Goal: Task Accomplishment & Management: Use online tool/utility

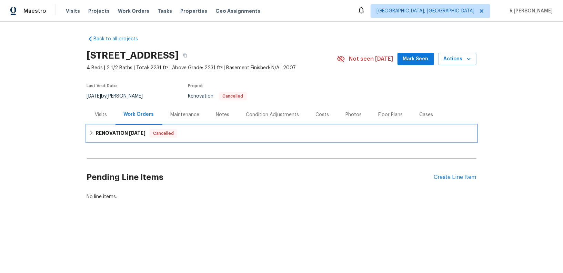
click at [128, 129] on h6 "RENOVATION [DATE]" at bounding box center [121, 133] width 50 height 8
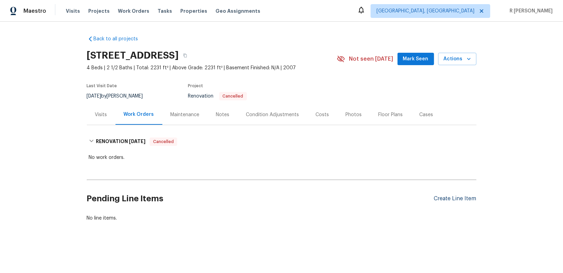
click at [448, 199] on div "Create Line Item" at bounding box center [455, 198] width 42 height 7
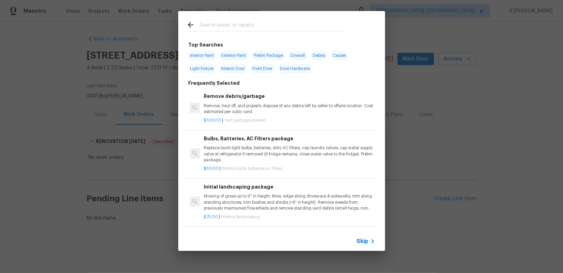
click at [251, 28] on input "text" at bounding box center [273, 26] width 146 height 10
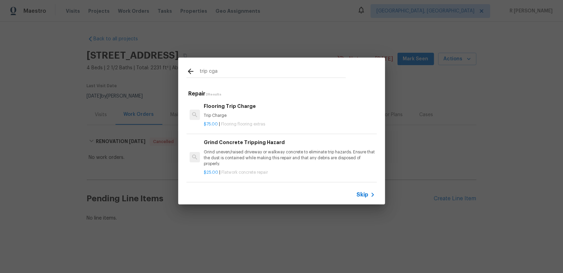
scroll to position [1, 0]
type input "trip char"
click at [227, 112] on div "Flooring Trip Char ge Trip Char ge" at bounding box center [289, 111] width 171 height 17
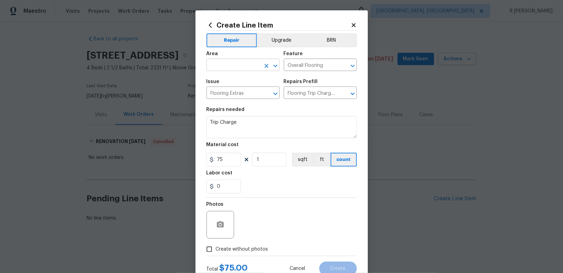
click at [236, 68] on input "text" at bounding box center [234, 65] width 54 height 11
click at [236, 90] on li "Exterior Overall" at bounding box center [243, 92] width 73 height 11
type input "Exterior Overall"
click at [309, 64] on input "Overall Flooring" at bounding box center [311, 65] width 54 height 11
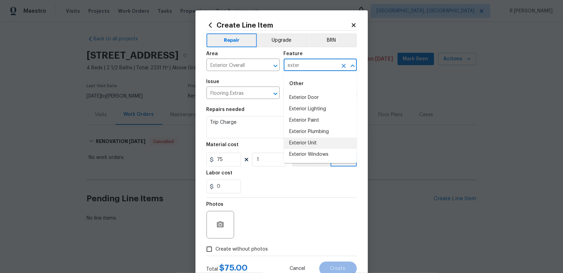
click at [303, 142] on li "Exterior Unit" at bounding box center [320, 143] width 73 height 11
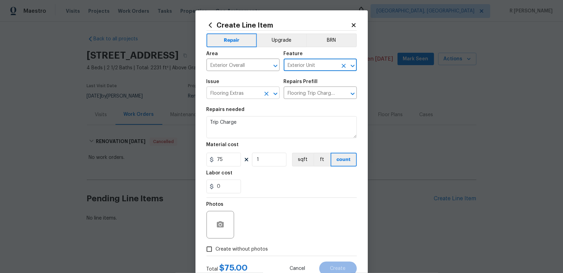
type input "Exterior Unit"
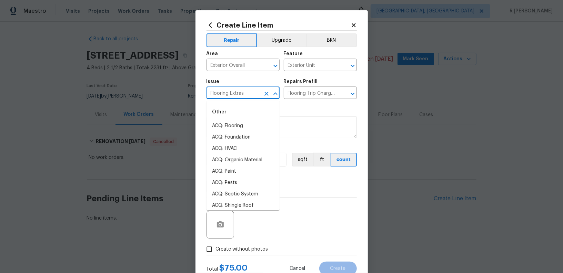
click at [228, 94] on input "Flooring Extras" at bounding box center [234, 93] width 54 height 11
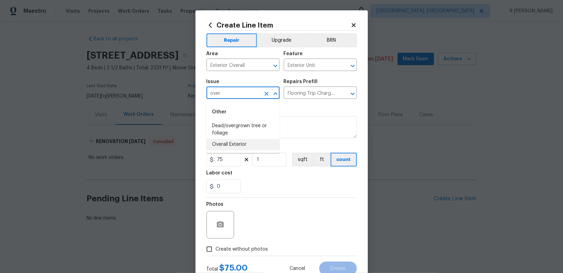
click at [236, 144] on li "Overall Exterior" at bounding box center [243, 144] width 73 height 11
type input "Overall Exterior"
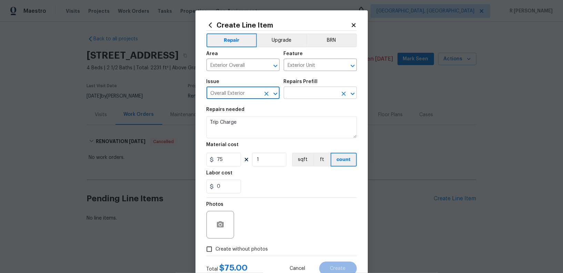
type input "Overall Exterior"
click at [313, 95] on input "text" at bounding box center [311, 93] width 54 height 11
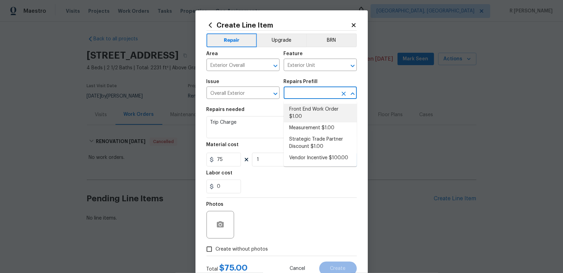
click at [311, 112] on li "Front End Work Order $1.00" at bounding box center [320, 113] width 73 height 19
type input "Front End Work Order $1.00"
type textarea "Placeholder line item for the creation of front end work orders."
type input "1"
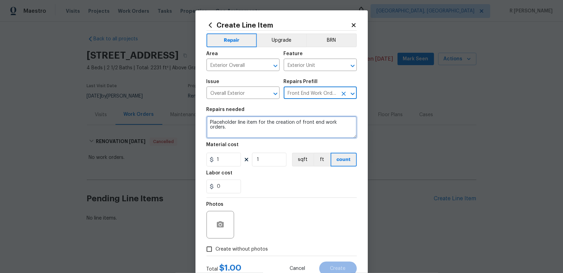
click at [257, 128] on textarea "Placeholder line item for the creation of front end work orders." at bounding box center [282, 127] width 150 height 22
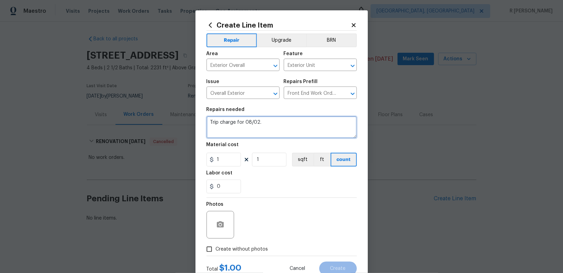
scroll to position [6, 0]
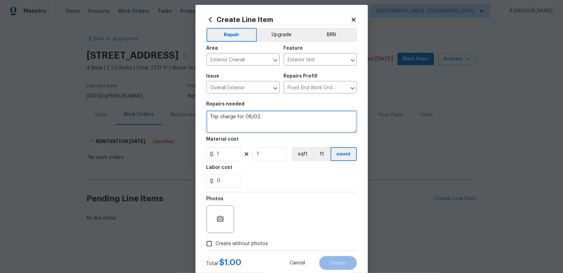
type textarea "Trip charge for 08/02."
click at [221, 169] on h5 "Labor cost" at bounding box center [220, 167] width 26 height 5
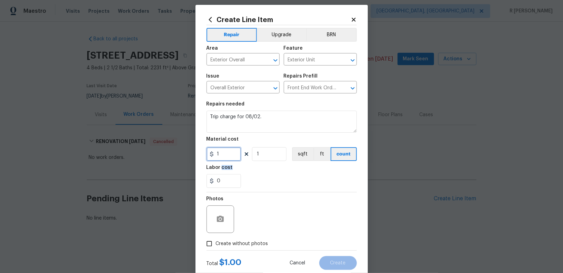
click at [223, 157] on input "1" at bounding box center [224, 154] width 34 height 14
click at [223, 157] on input "55" at bounding box center [224, 154] width 34 height 14
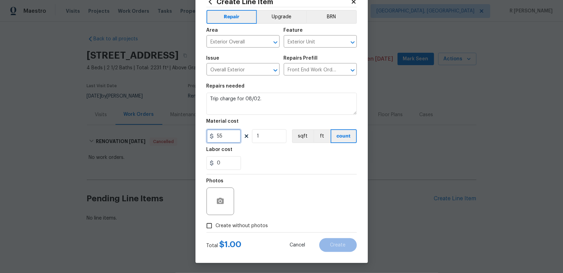
type input "55"
click at [254, 221] on label "Create without photos" at bounding box center [236, 225] width 66 height 13
click at [216, 221] on input "Create without photos" at bounding box center [209, 225] width 13 height 13
checkbox input "true"
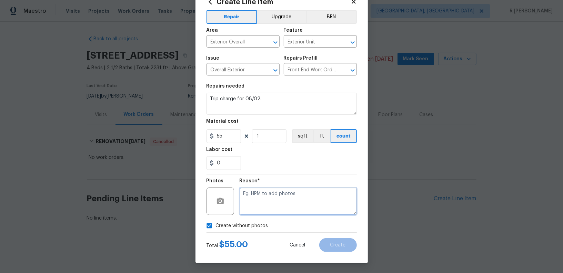
click at [280, 197] on textarea at bounding box center [298, 202] width 117 height 28
click at [280, 198] on textarea at bounding box center [298, 202] width 117 height 28
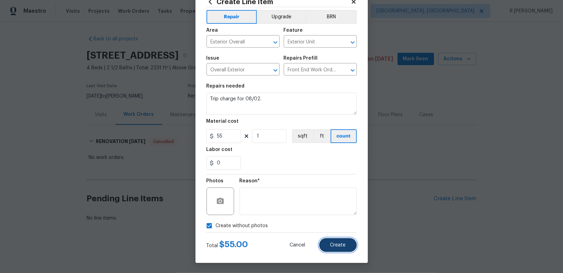
click at [343, 245] on span "Create" at bounding box center [338, 245] width 16 height 5
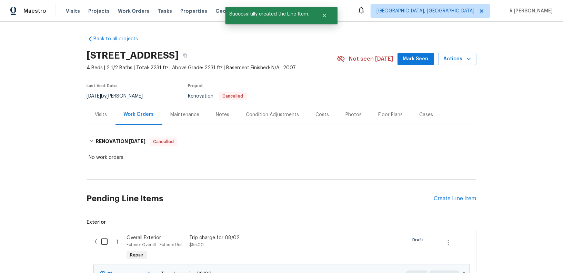
click at [107, 240] on input "checkbox" at bounding box center [107, 241] width 20 height 14
checkbox input "true"
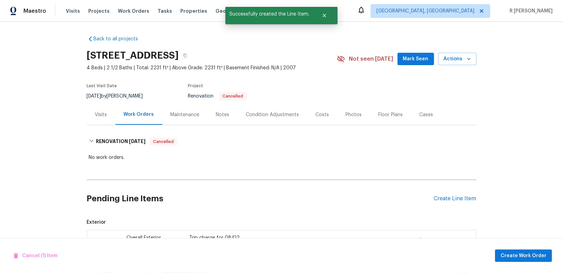
scroll to position [73, 0]
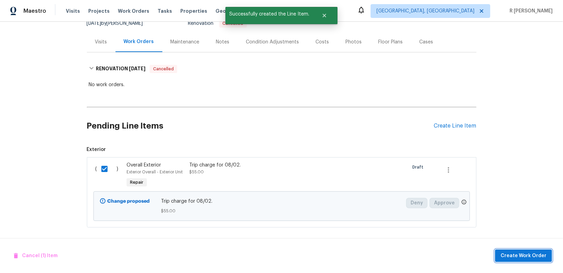
click at [527, 251] on button "Create Work Order" at bounding box center [523, 256] width 57 height 13
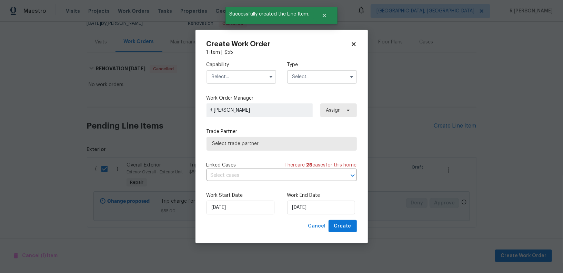
click at [243, 81] on input "text" at bounding box center [242, 77] width 70 height 14
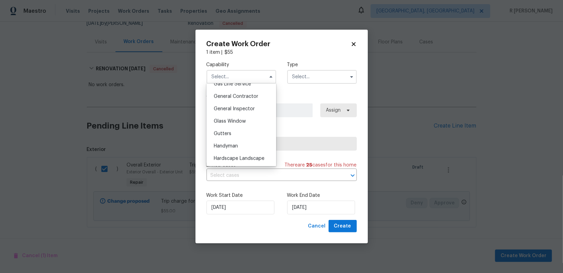
scroll to position [307, 0]
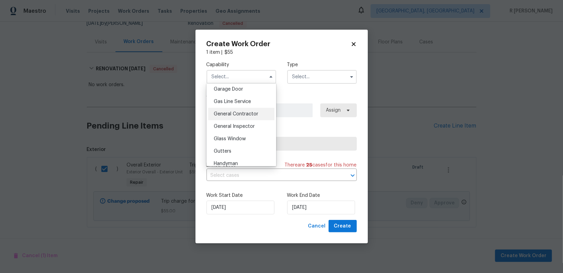
click at [248, 112] on span "General Contractor" at bounding box center [236, 114] width 44 height 5
type input "General Contractor"
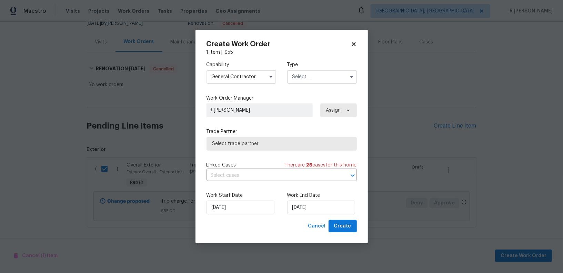
click at [264, 141] on span "Select trade partner" at bounding box center [281, 143] width 139 height 7
click at [310, 77] on body "Maestro Visits Projects Work Orders Tasks Properties Geo Assignments [GEOGRAPHI…" at bounding box center [281, 136] width 563 height 273
click at [310, 77] on input "text" at bounding box center [322, 77] width 70 height 14
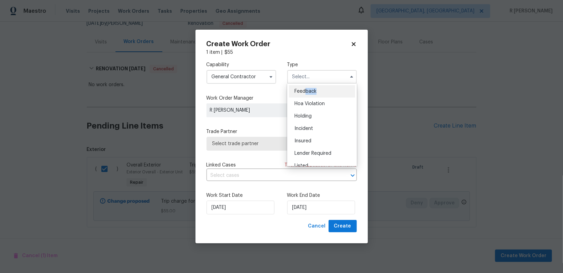
click at [304, 95] on div "Feedback" at bounding box center [322, 91] width 66 height 12
type input "Feedback"
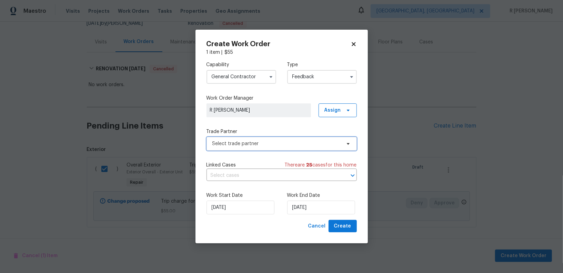
click at [265, 150] on span "Select trade partner" at bounding box center [282, 144] width 150 height 14
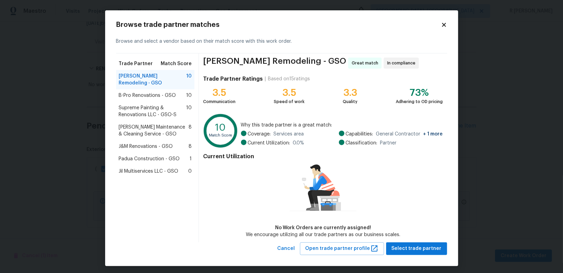
click at [443, 23] on icon at bounding box center [444, 25] width 4 height 4
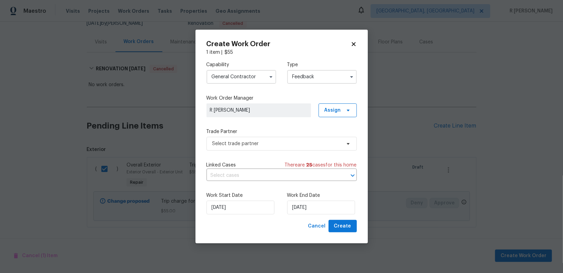
click at [242, 80] on input "General Contractor" at bounding box center [242, 77] width 70 height 14
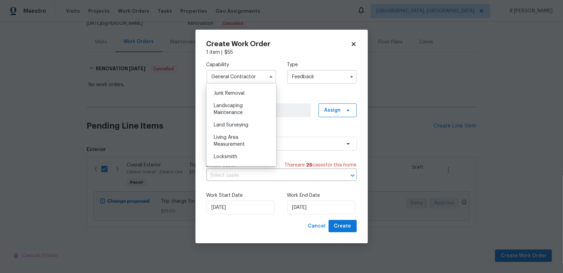
scroll to position [436, 0]
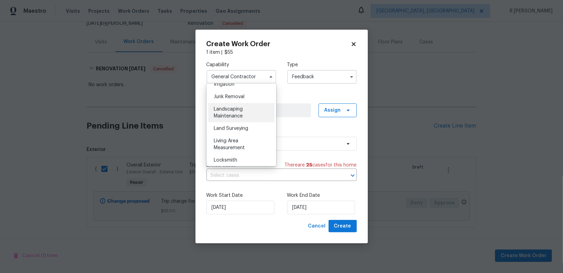
click at [244, 117] on div "Landscaping Maintenance" at bounding box center [241, 112] width 66 height 19
type input "Landscaping Maintenance"
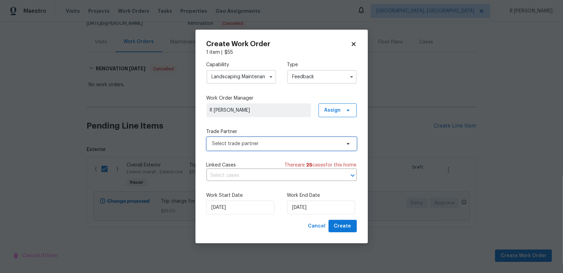
click at [242, 148] on span "Select trade partner" at bounding box center [282, 144] width 150 height 14
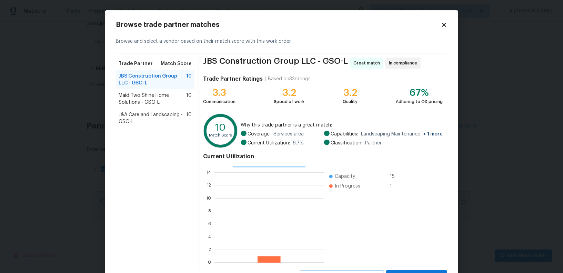
scroll to position [31, 0]
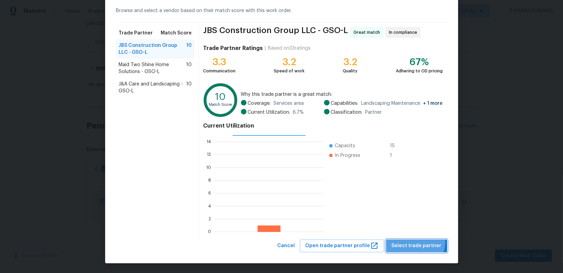
click at [413, 242] on span "Select trade partner" at bounding box center [417, 246] width 50 height 9
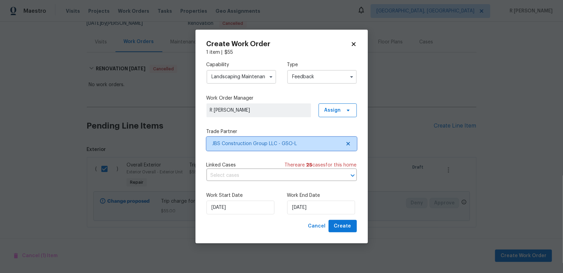
scroll to position [0, 0]
click at [308, 200] on div "Work End Date [DATE]" at bounding box center [322, 203] width 70 height 22
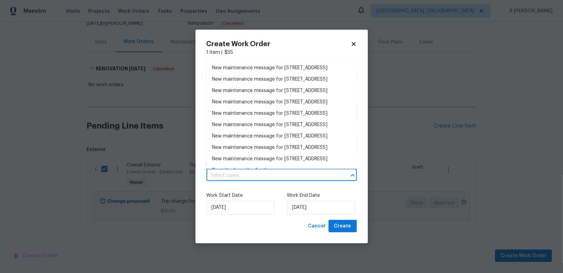
click at [255, 174] on input "text" at bounding box center [272, 175] width 131 height 11
click at [254, 68] on li "New maintenance message for [STREET_ADDRESS]" at bounding box center [282, 67] width 150 height 11
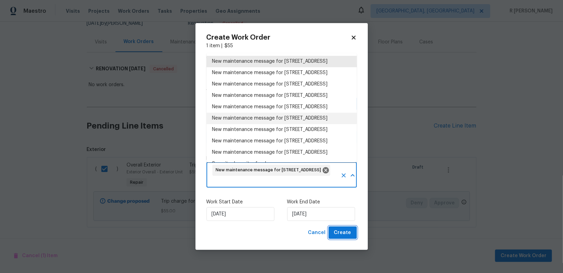
click at [339, 235] on span "Create" at bounding box center [342, 233] width 17 height 9
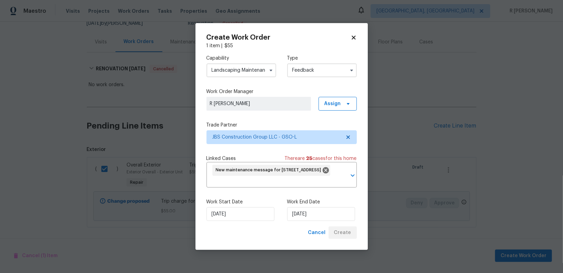
checkbox input "false"
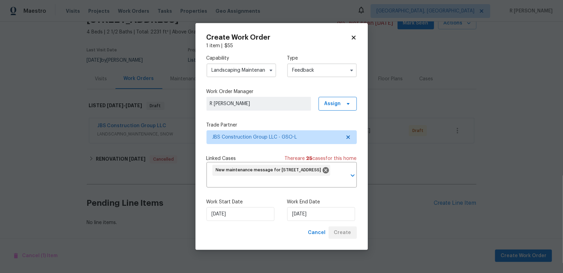
scroll to position [35, 0]
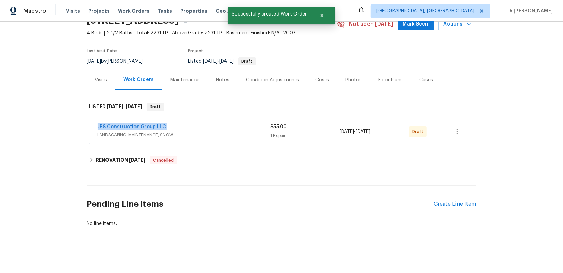
drag, startPoint x: 170, startPoint y: 126, endPoint x: 10, endPoint y: 119, distance: 160.5
click at [10, 119] on div "Back to all projects [STREET_ADDRESS] 4 Beds | 2 1/2 Baths | Total: 2231 ft² | …" at bounding box center [281, 147] width 563 height 251
copy link "JBS Construction Group LLC"
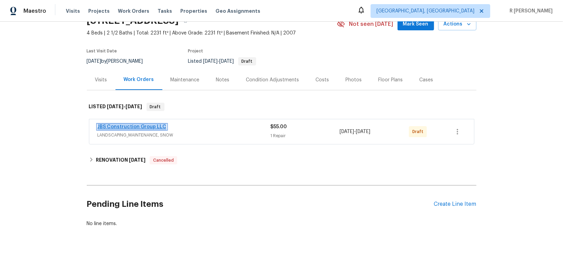
click at [122, 127] on link "JBS Construction Group LLC" at bounding box center [132, 126] width 69 height 5
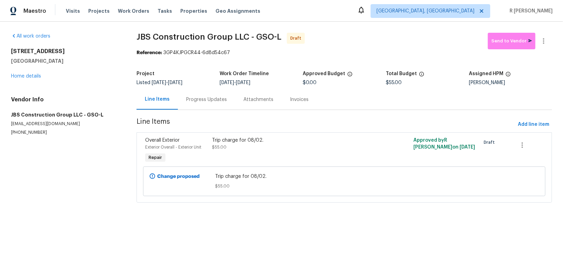
click at [198, 100] on div "Progress Updates" at bounding box center [206, 99] width 41 height 7
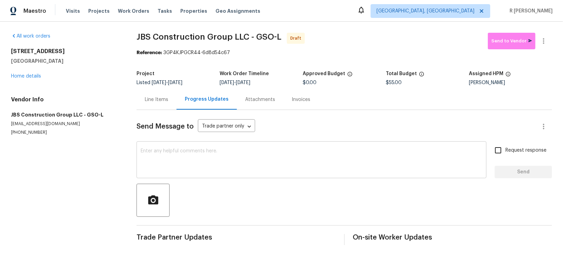
click at [258, 173] on div "x ​" at bounding box center [312, 160] width 350 height 35
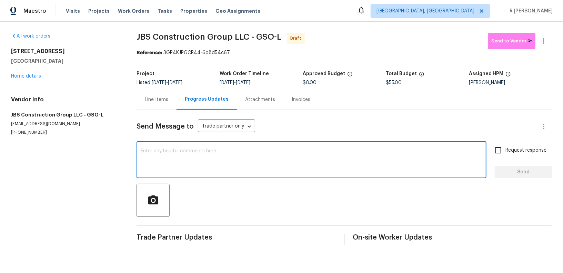
paste textarea "Hi this is (Yogesh) with Opendoor. I’m confirming you received the WO for the p…"
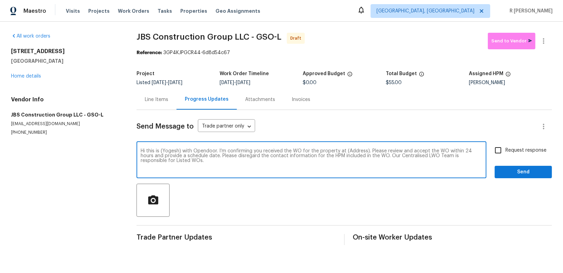
click at [358, 149] on textarea "Hi this is (Yogesh) with Opendoor. I’m confirming you received the WO for the p…" at bounding box center [312, 161] width 342 height 24
paste textarea "[STREET_ADDRESS]"
type textarea "Hi this is (Yogesh) with Opendoor. I’m confirming you received the WO for the p…"
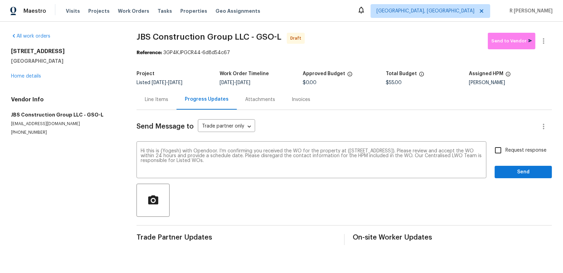
click at [519, 155] on label "Request response" at bounding box center [519, 150] width 56 height 14
click at [505, 155] on input "Request response" at bounding box center [498, 150] width 14 height 14
checkbox input "true"
click at [510, 175] on span "Send" at bounding box center [523, 172] width 46 height 9
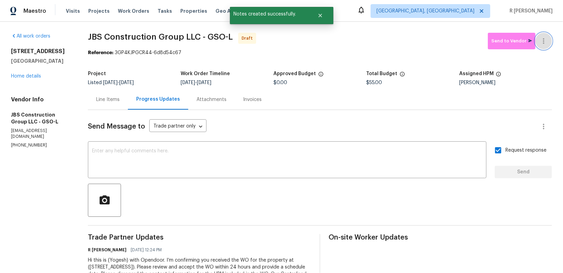
click at [544, 46] on button "button" at bounding box center [543, 41] width 17 height 17
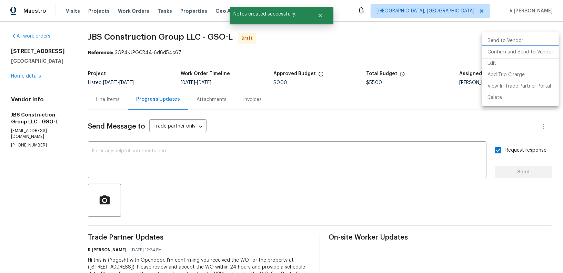
click at [505, 55] on li "Confirm and Send to Vendor" at bounding box center [520, 52] width 77 height 11
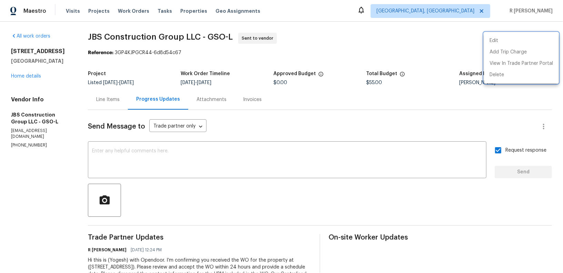
drag, startPoint x: 214, startPoint y: 36, endPoint x: 202, endPoint y: 36, distance: 12.4
click at [202, 36] on div at bounding box center [281, 136] width 563 height 273
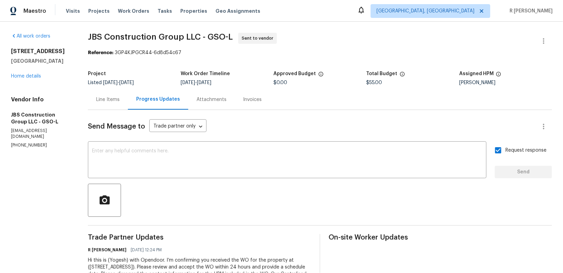
click at [202, 36] on span "JBS Construction Group LLC - GSO-L" at bounding box center [160, 37] width 145 height 8
drag, startPoint x: 214, startPoint y: 38, endPoint x: 100, endPoint y: 39, distance: 114.1
click at [100, 39] on div "All work orders [STREET_ADDRESS][PERSON_NAME] Home details Vendor Info JBS Cons…" at bounding box center [281, 163] width 563 height 282
copy span "JBS Construction Group LLC"
